Goal: Task Accomplishment & Management: Manage account settings

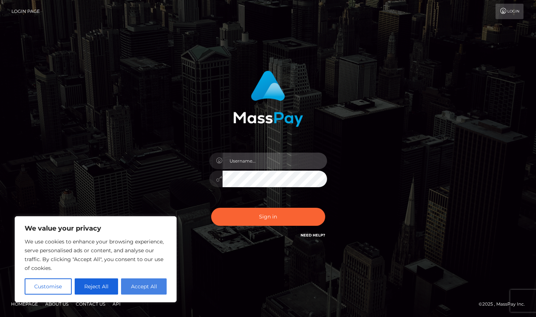
type input "[EMAIL_ADDRESS][DOMAIN_NAME]"
click at [145, 285] on button "Accept All" at bounding box center [144, 287] width 46 height 16
checkbox input "true"
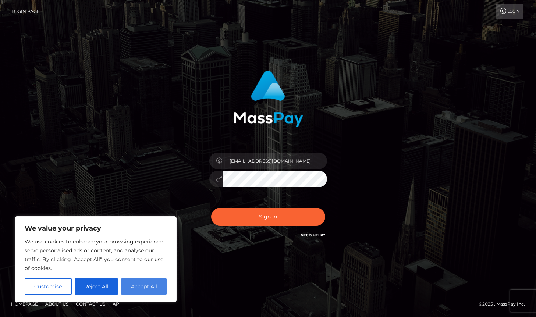
checkbox input "true"
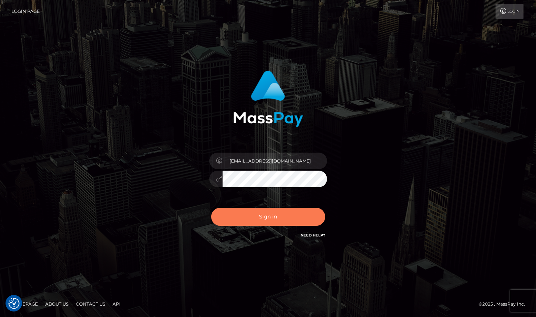
click at [249, 219] on button "Sign in" at bounding box center [268, 217] width 114 height 18
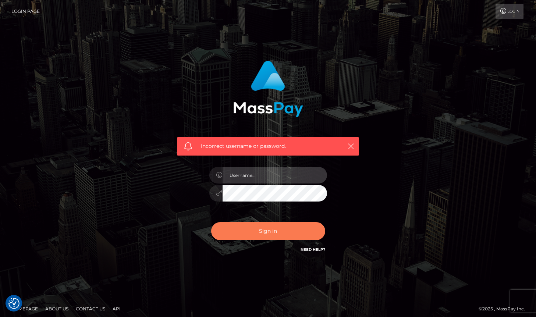
type input "[EMAIL_ADDRESS][DOMAIN_NAME]"
click at [254, 227] on button "Sign in" at bounding box center [268, 231] width 114 height 18
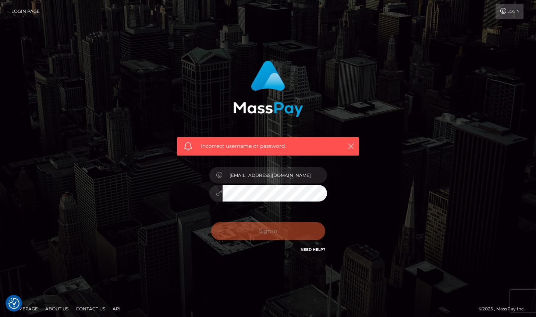
scroll to position [1, 0]
